Goal: Register for event/course

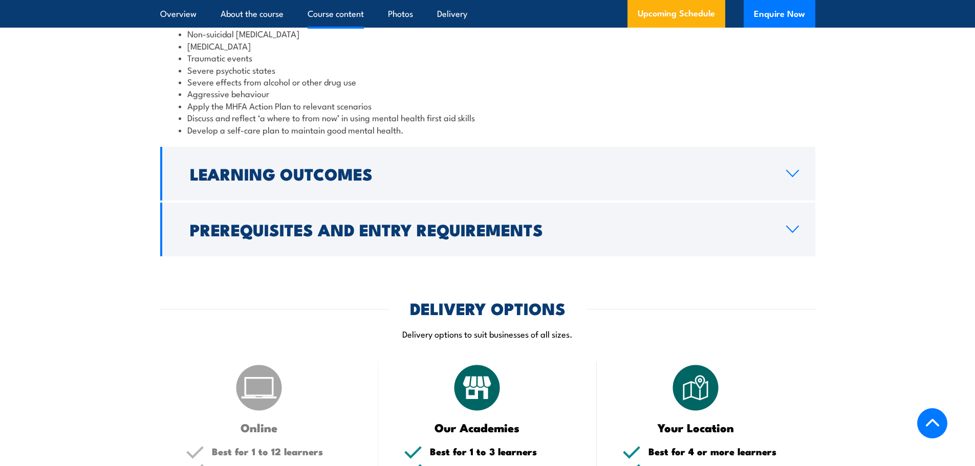
scroll to position [1126, 0]
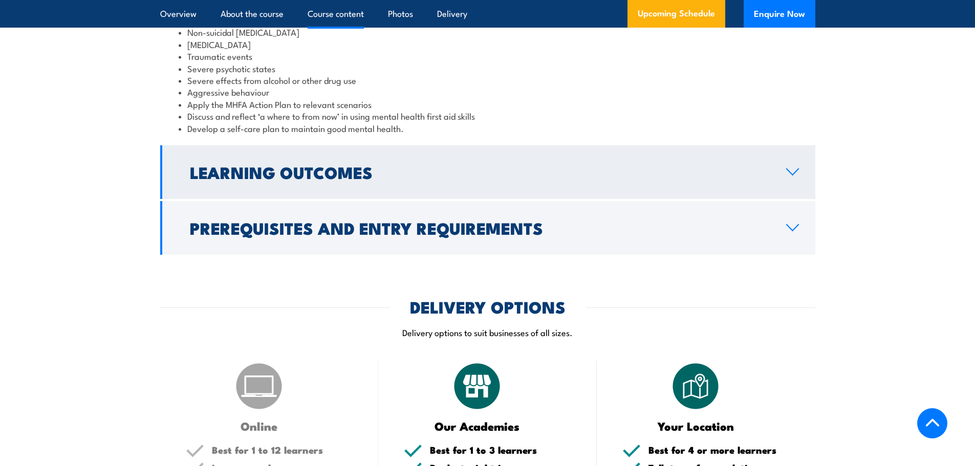
click at [418, 199] on link "Learning Outcomes" at bounding box center [487, 172] width 655 height 54
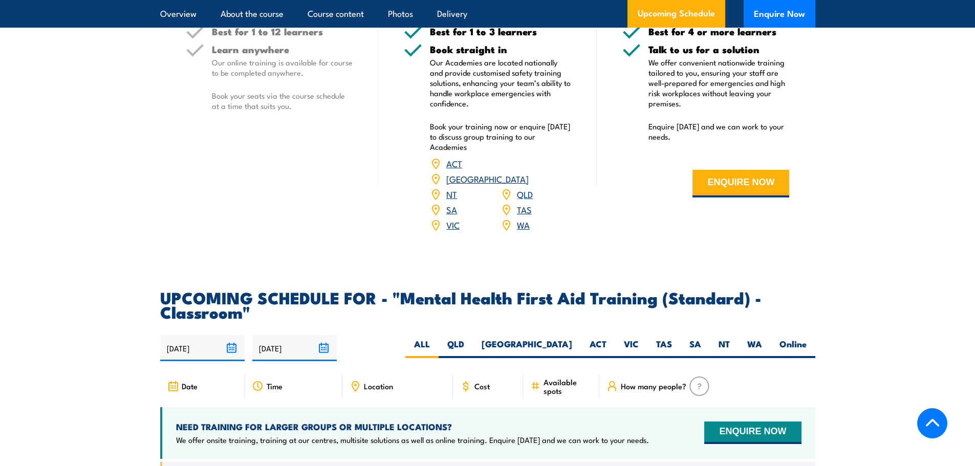
scroll to position [1544, 0]
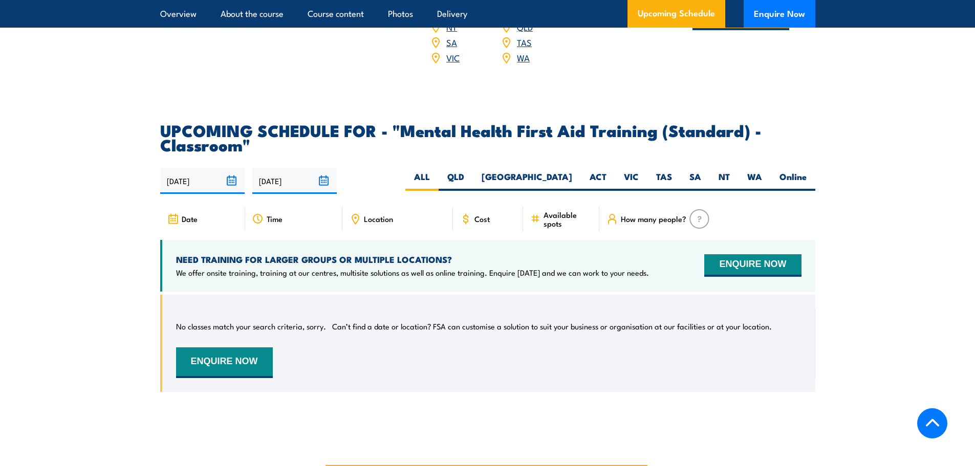
click at [486, 223] on span "Cost" at bounding box center [481, 218] width 15 height 9
click at [480, 223] on span "Cost" at bounding box center [481, 218] width 15 height 9
click at [742, 184] on label "WA" at bounding box center [754, 181] width 32 height 20
click at [762, 178] on input "WA" at bounding box center [765, 174] width 7 height 7
radio input "true"
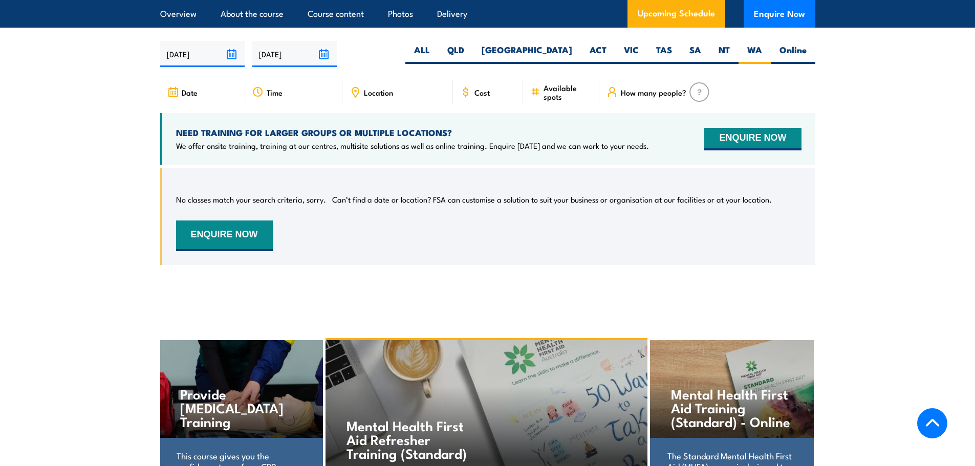
scroll to position [1843, 0]
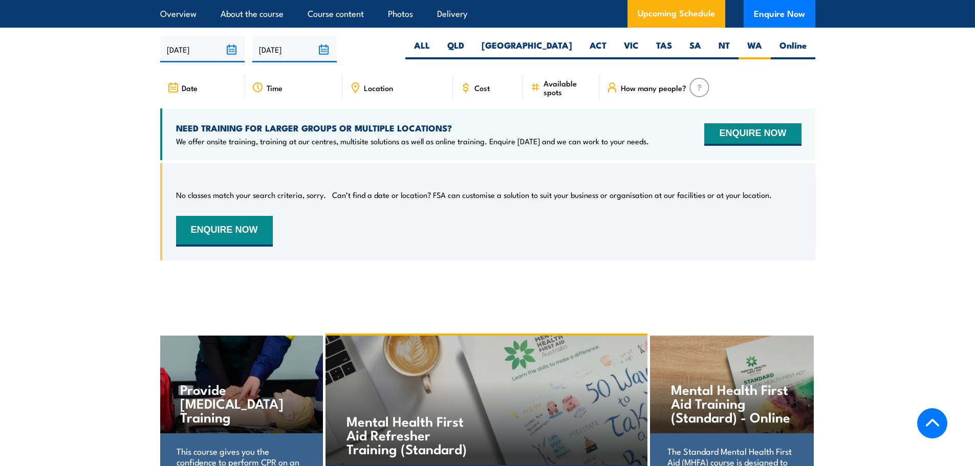
click at [467, 91] on icon at bounding box center [466, 87] width 4 height 6
drag, startPoint x: 250, startPoint y: 135, endPoint x: 462, endPoint y: 137, distance: 212.4
click at [462, 137] on div "NEED TRAINING FOR LARGER GROUPS OR MULTIPLE LOCATIONS? We offer onsite training…" at bounding box center [487, 134] width 655 height 52
click at [403, 247] on div "No classes match your search criteria, sorry. Can’t find a date or location? FS…" at bounding box center [488, 212] width 625 height 70
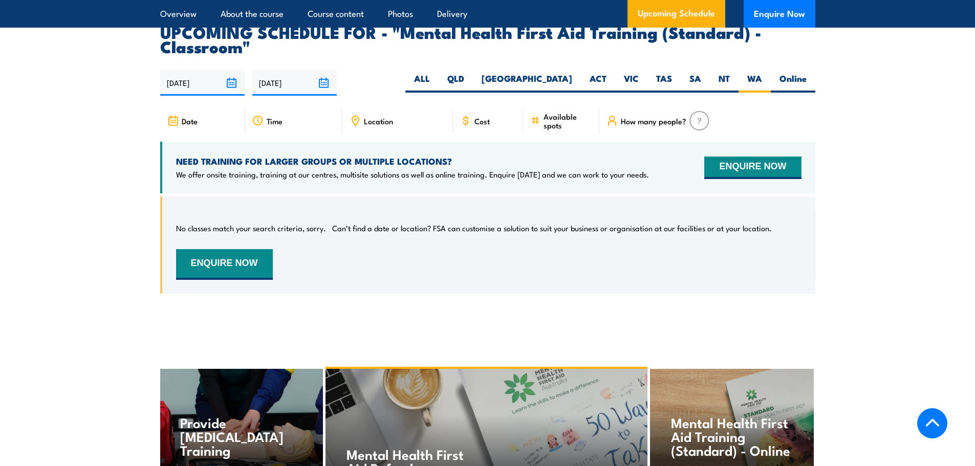
scroll to position [1792, 0]
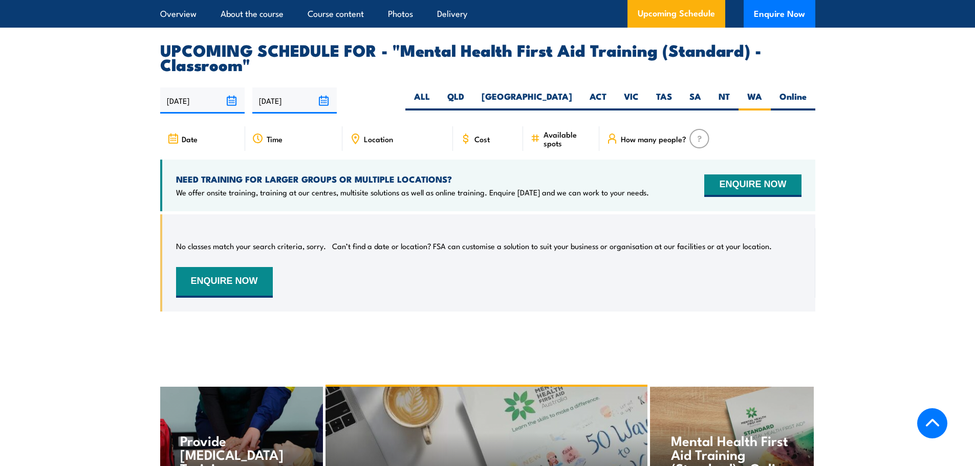
click at [322, 107] on input "[DATE]" at bounding box center [294, 101] width 84 height 26
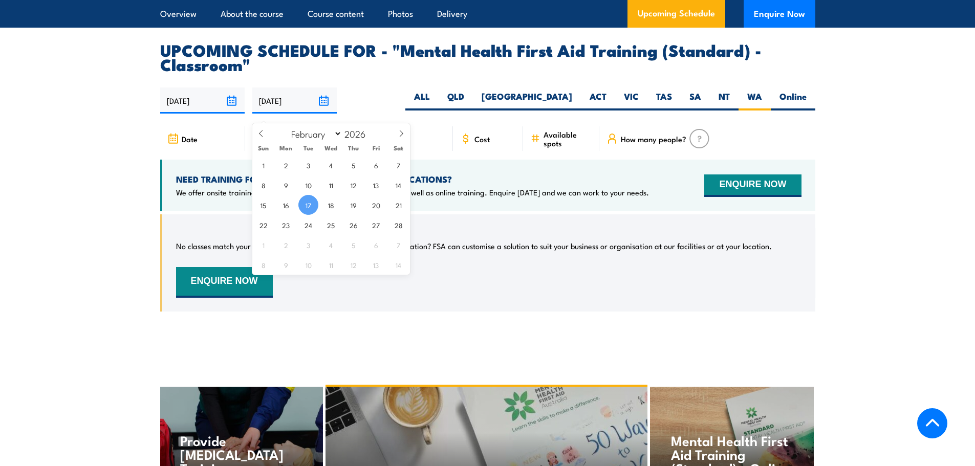
click at [225, 110] on input "[DATE]" at bounding box center [202, 101] width 84 height 26
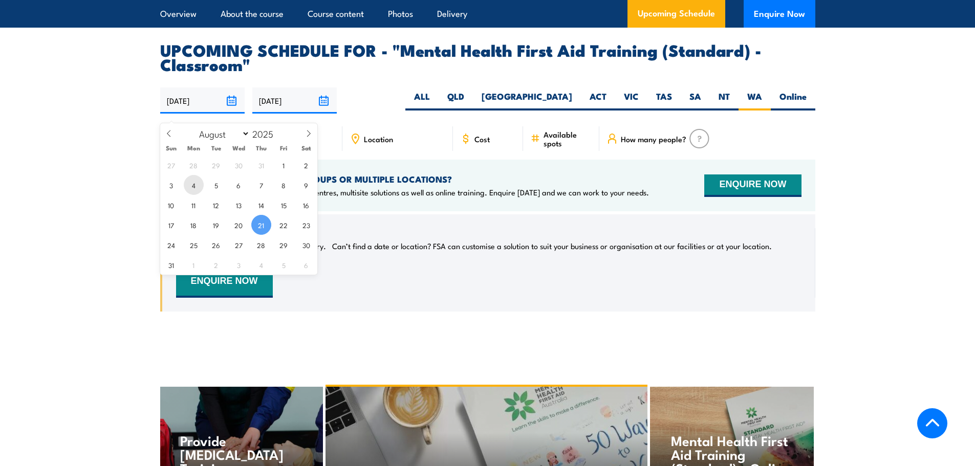
click at [195, 185] on span "4" at bounding box center [194, 185] width 20 height 20
type input "04/08/2025"
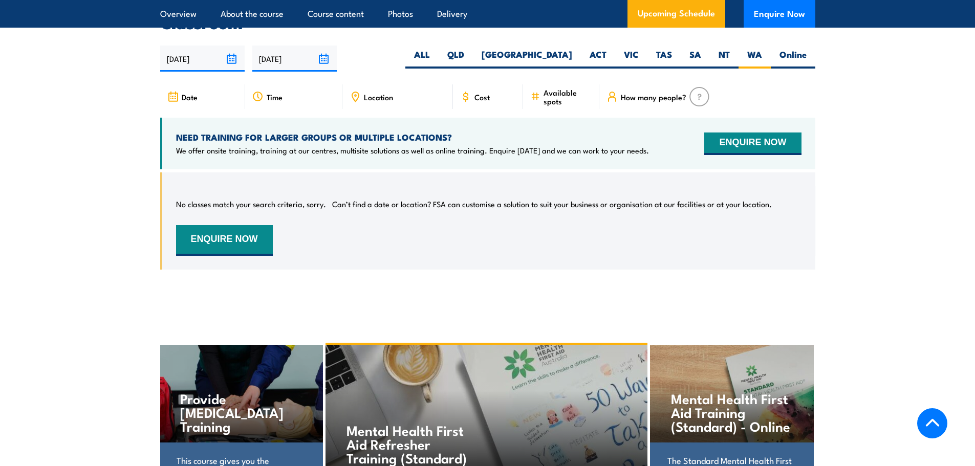
scroll to position [1843, 0]
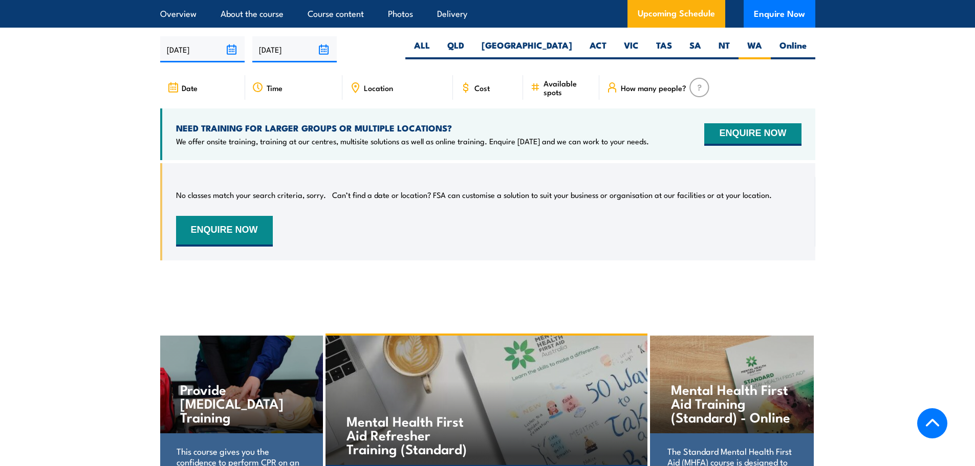
click at [202, 98] on div "Date" at bounding box center [202, 87] width 85 height 25
click at [280, 92] on span "Time" at bounding box center [275, 87] width 16 height 9
click at [405, 92] on div "Location" at bounding box center [397, 87] width 111 height 25
click at [566, 59] on label "[GEOGRAPHIC_DATA]" at bounding box center [527, 49] width 108 height 20
click at [572, 46] on input "[GEOGRAPHIC_DATA]" at bounding box center [575, 42] width 7 height 7
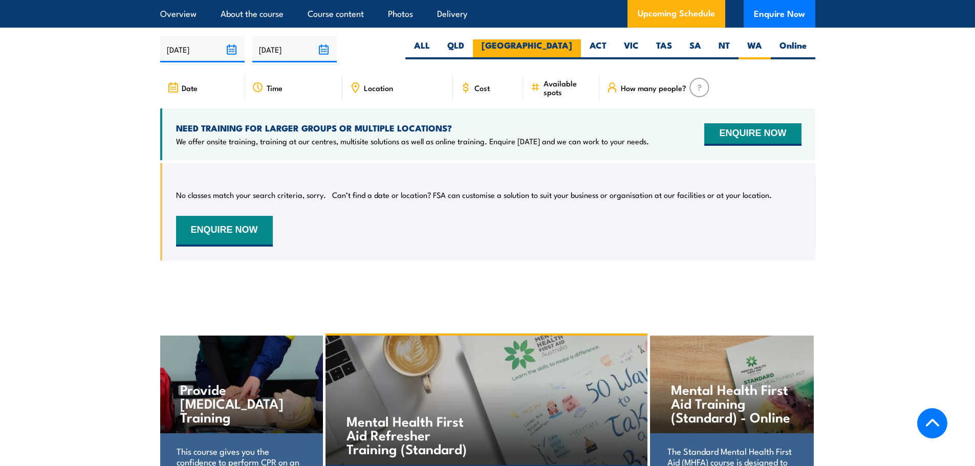
radio input "true"
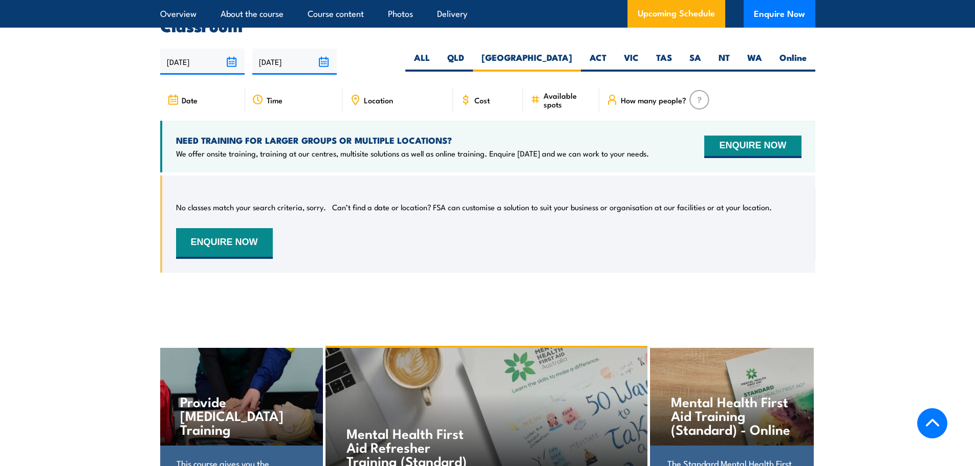
scroll to position [1843, 0]
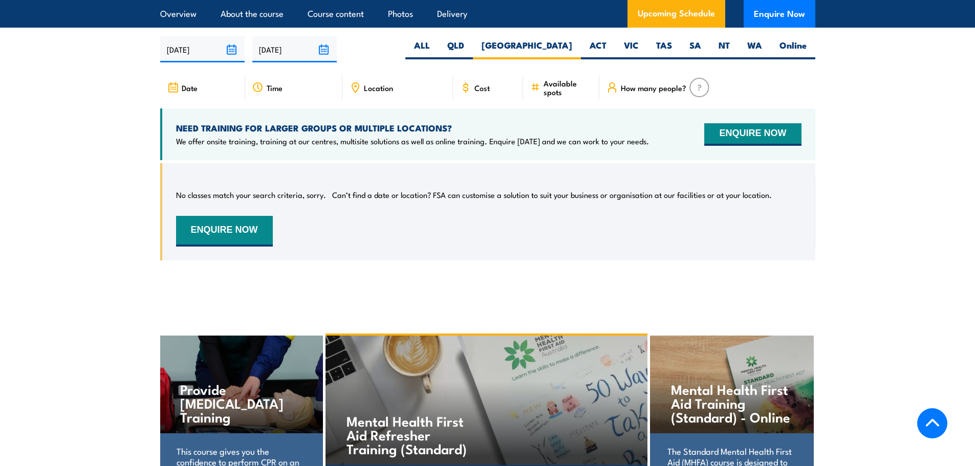
click at [591, 56] on label "ACT" at bounding box center [598, 49] width 34 height 20
click at [606, 46] on input "ACT" at bounding box center [609, 42] width 7 height 7
radio input "true"
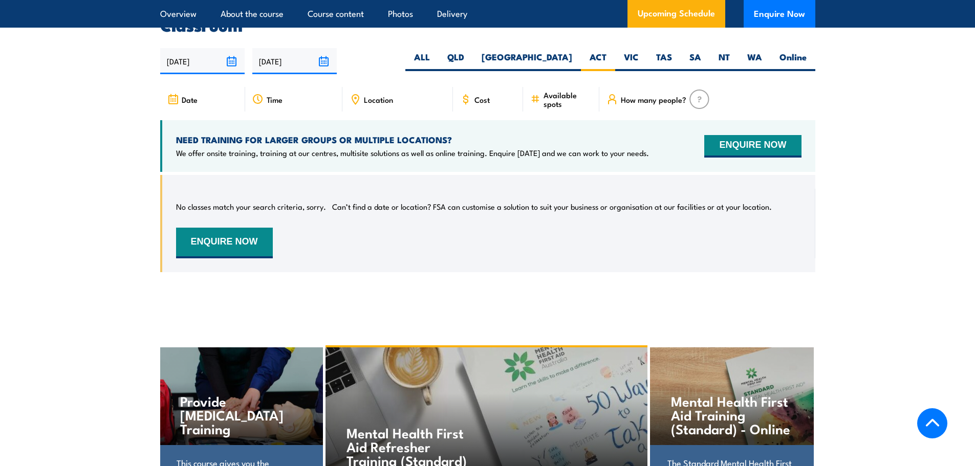
scroll to position [1843, 0]
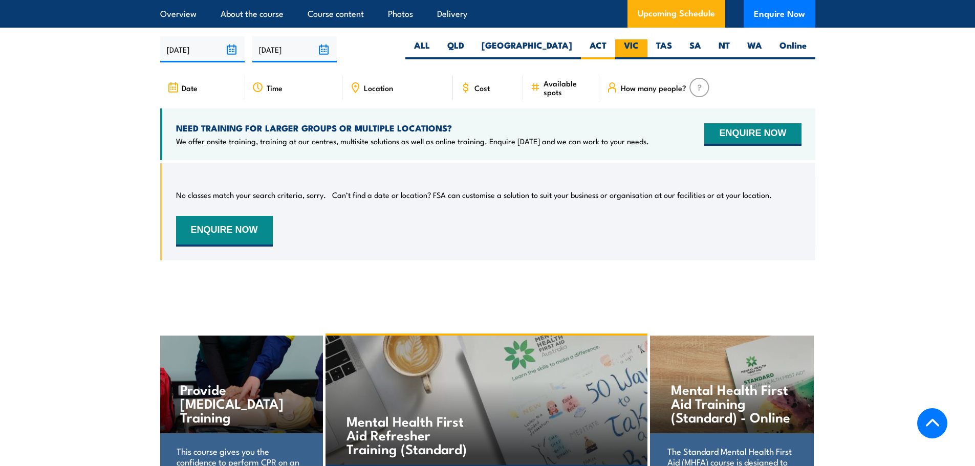
click at [636, 50] on label "VIC" at bounding box center [631, 49] width 32 height 20
click at [639, 46] on input "VIC" at bounding box center [642, 42] width 7 height 7
radio input "true"
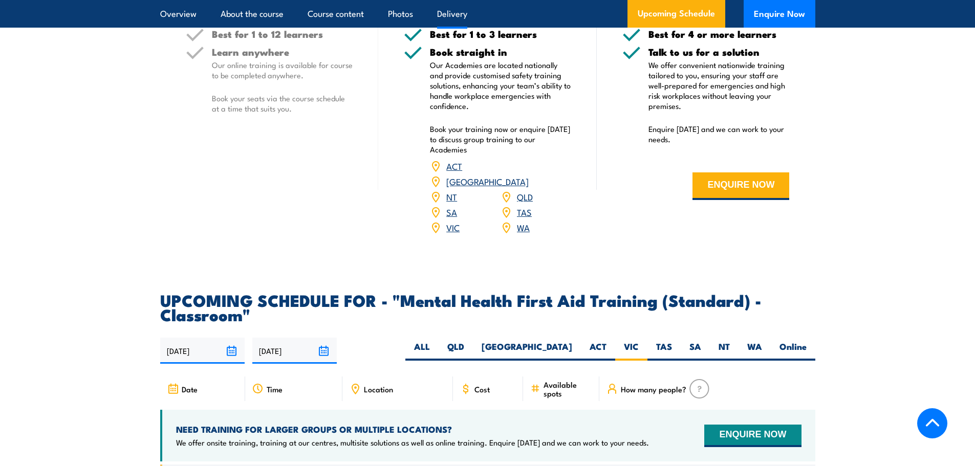
scroll to position [1536, 0]
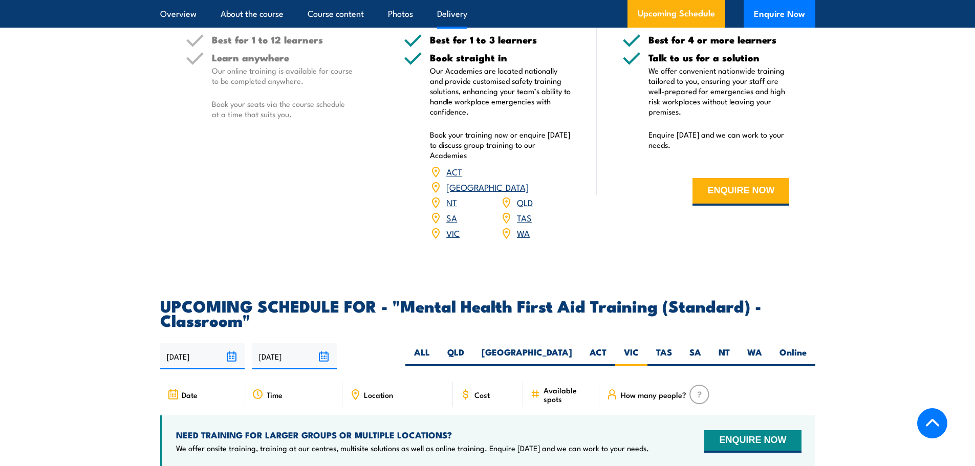
click at [515, 241] on div "WA" at bounding box center [535, 233] width 71 height 15
click at [524, 239] on link "WA" at bounding box center [523, 233] width 13 height 12
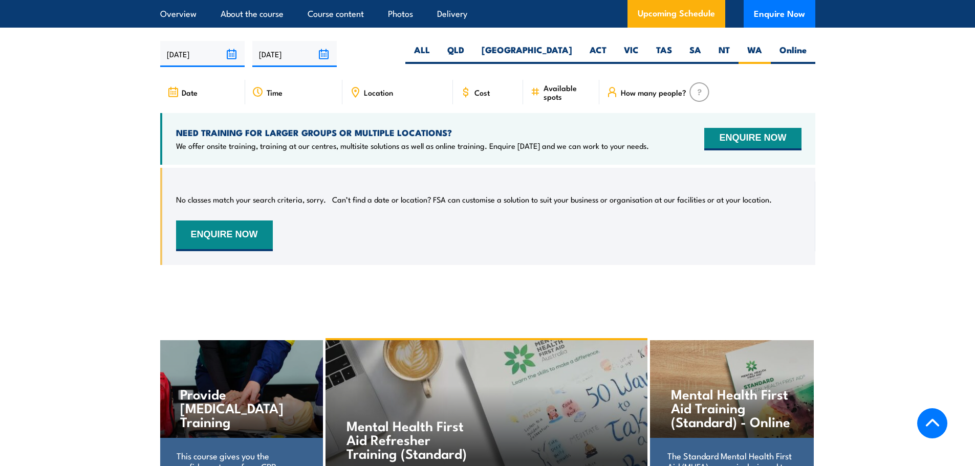
scroll to position [1843, 0]
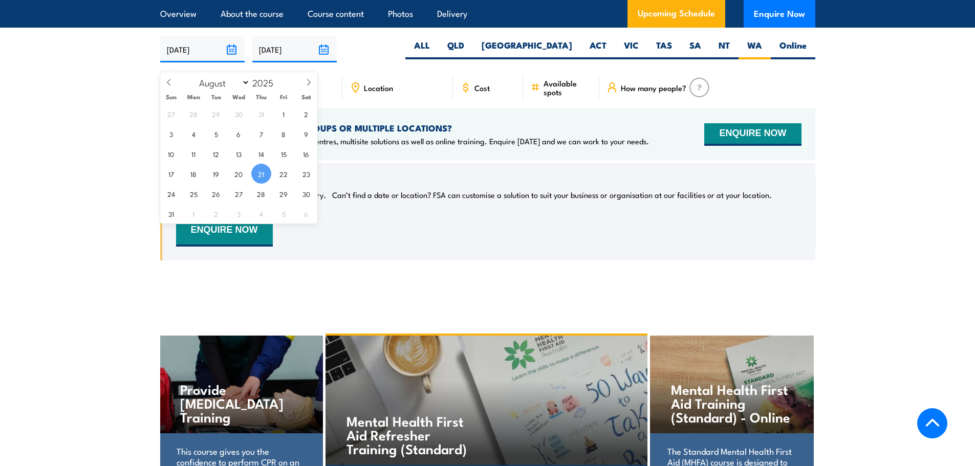
click at [229, 56] on input "21/08/2025" at bounding box center [202, 49] width 84 height 26
click at [214, 138] on span "5" at bounding box center [216, 134] width 20 height 20
type input "[DATE]"
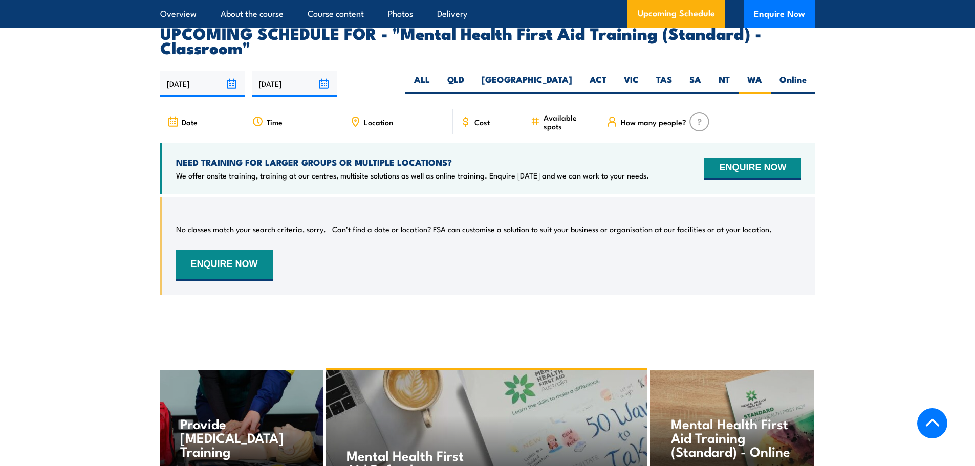
scroll to position [1843, 0]
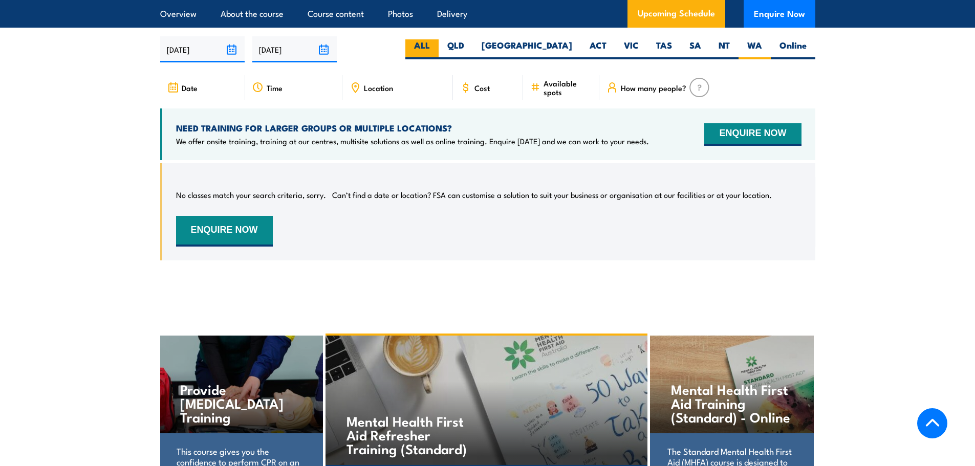
click at [439, 59] on label "ALL" at bounding box center [421, 49] width 33 height 20
click at [437, 46] on input "ALL" at bounding box center [433, 42] width 7 height 7
radio input "true"
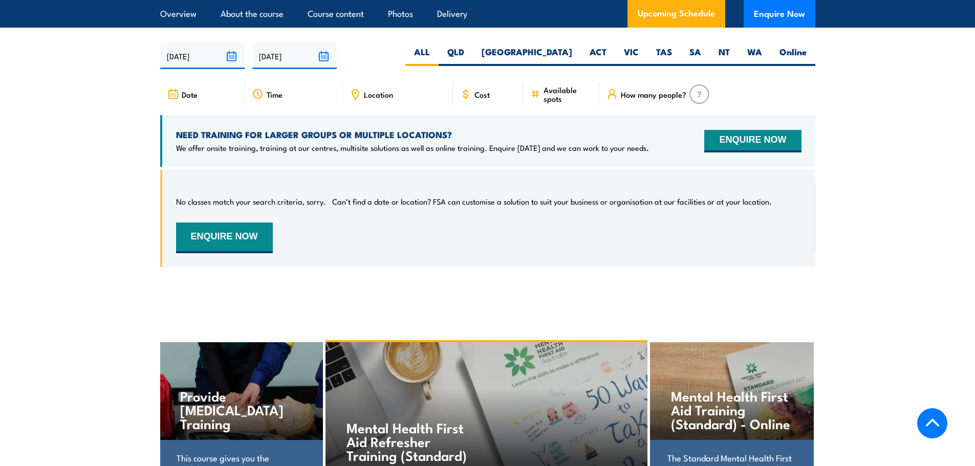
scroll to position [1843, 0]
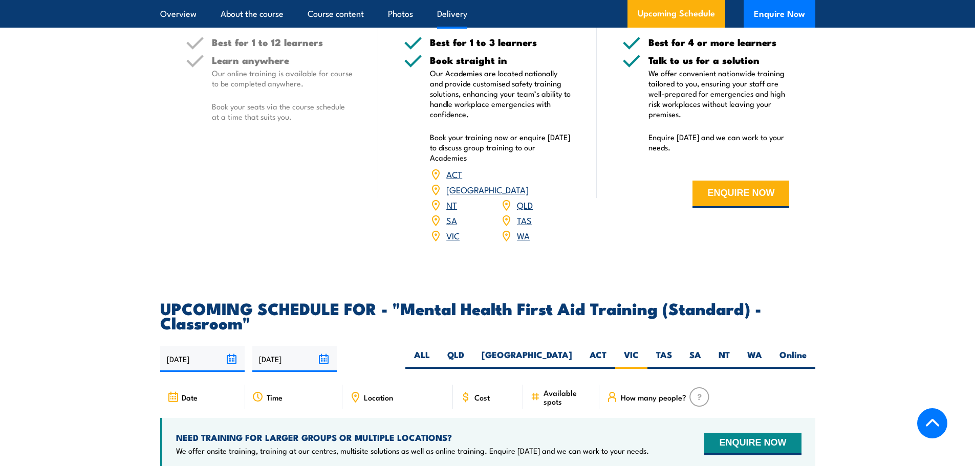
scroll to position [1536, 0]
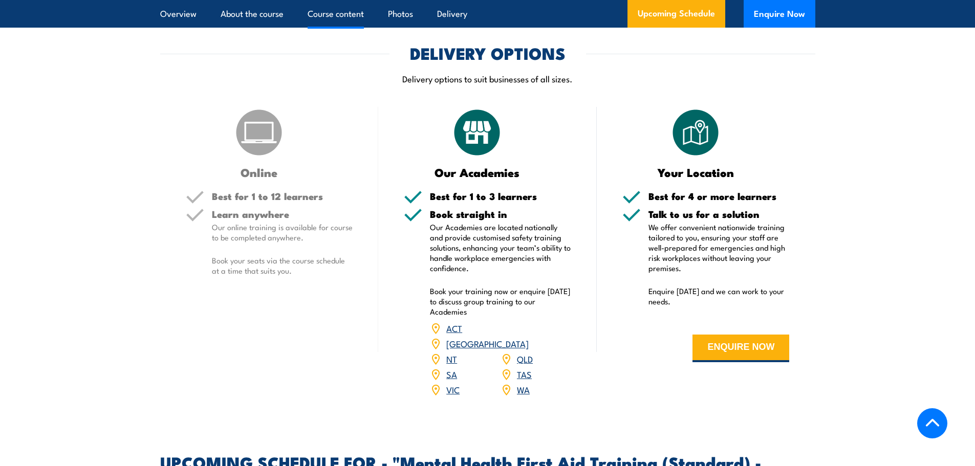
scroll to position [1472, 0]
